Goal: Transaction & Acquisition: Obtain resource

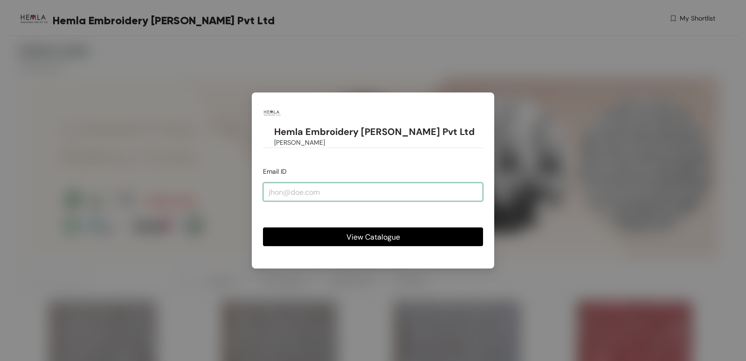
click at [307, 182] on input "email" at bounding box center [373, 191] width 220 height 19
type input "[EMAIL_ADDRESS][DOMAIN_NAME]"
click at [331, 227] on button "View Catalogue" at bounding box center [373, 236] width 220 height 19
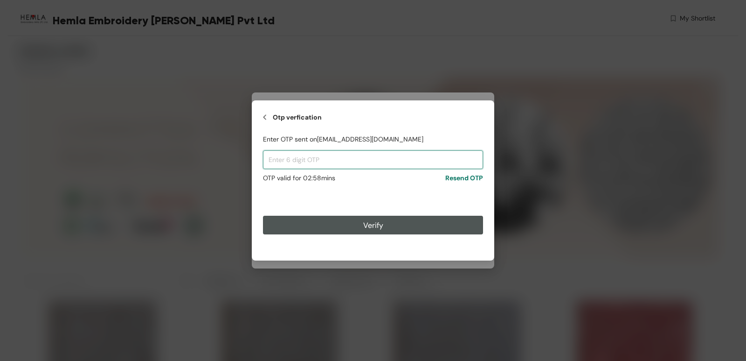
click at [319, 159] on input "text" at bounding box center [373, 159] width 220 height 19
drag, startPoint x: 345, startPoint y: 148, endPoint x: 303, endPoint y: 160, distance: 43.8
paste input "253546"
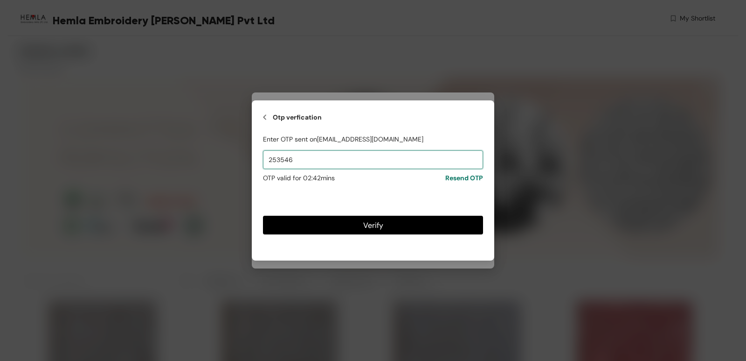
type input "253546"
click at [332, 229] on button "Verify" at bounding box center [373, 225] width 220 height 19
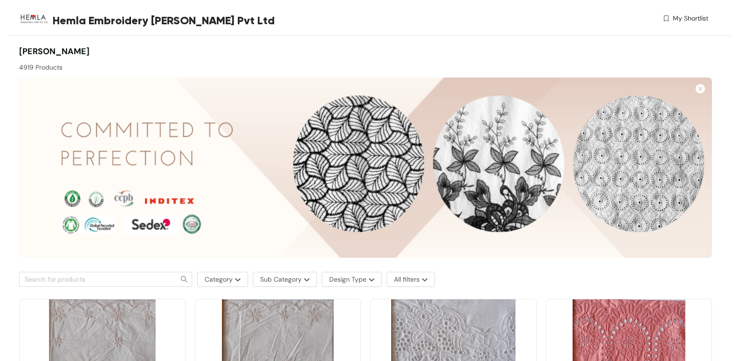
click at [654, 142] on img at bounding box center [365, 167] width 693 height 180
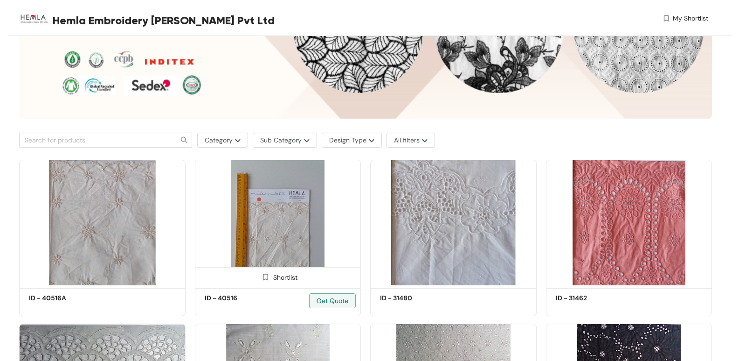
scroll to position [140, 0]
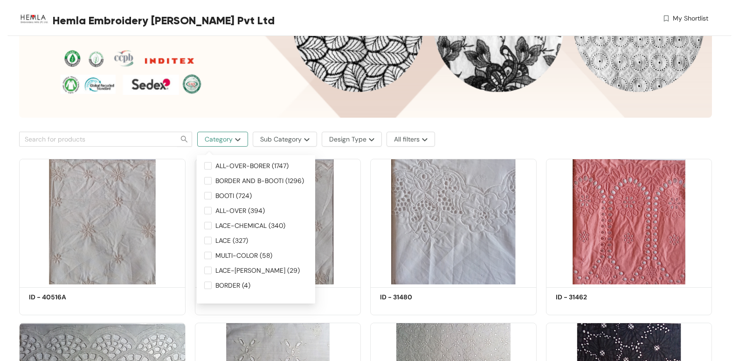
click at [234, 139] on img "button" at bounding box center [237, 140] width 8 height 4
click at [207, 166] on input "ALL-OVER-BORER (1747)" at bounding box center [207, 165] width 7 height 7
checkbox input "true"
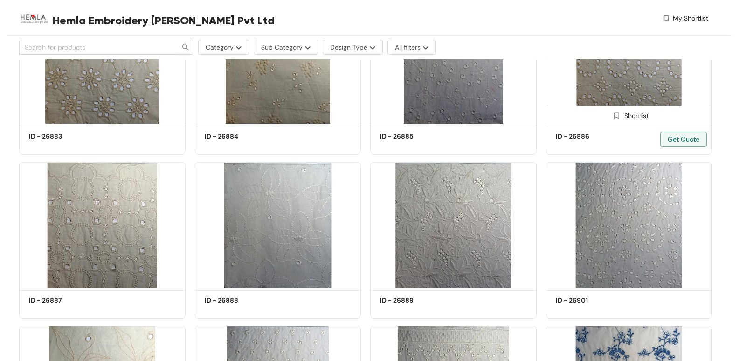
scroll to position [2525, 0]
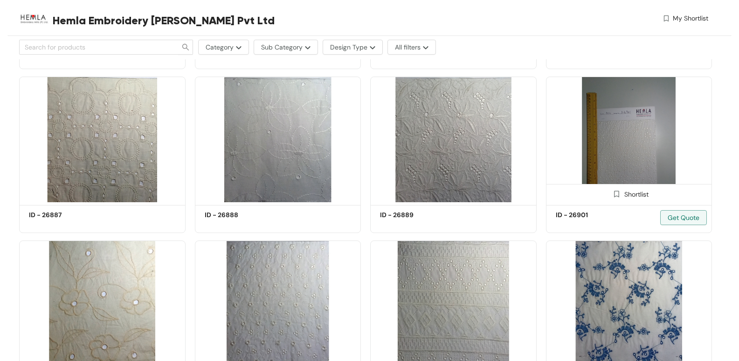
click at [624, 127] on img at bounding box center [629, 140] width 167 height 126
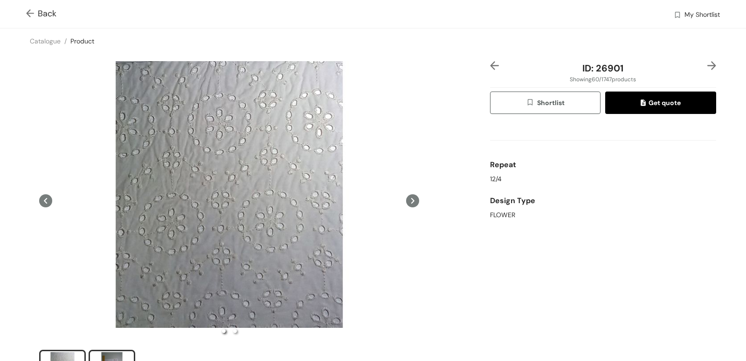
drag, startPoint x: 104, startPoint y: 355, endPoint x: 156, endPoint y: 347, distance: 52.9
click at [105, 355] on div "slide item 2" at bounding box center [112, 366] width 42 height 28
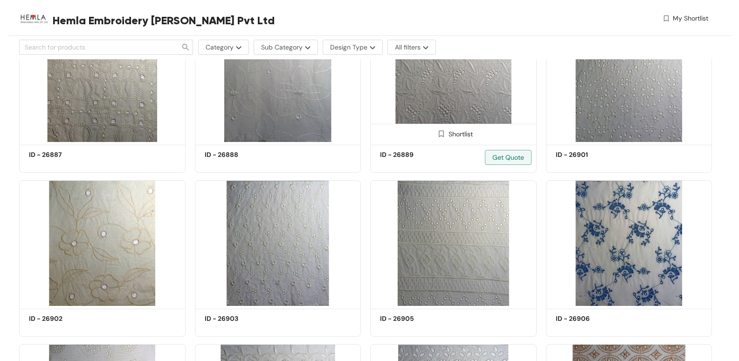
scroll to position [2585, 0]
